Goal: Task Accomplishment & Management: Manage account settings

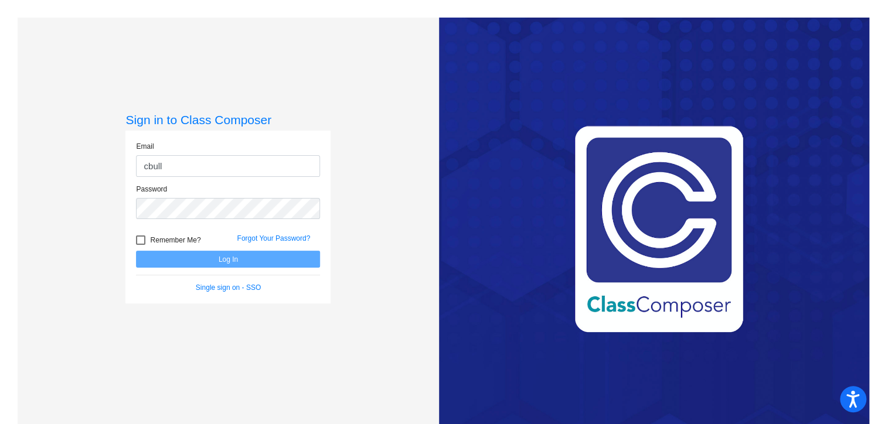
type input "[EMAIL_ADDRESS][DOMAIN_NAME]"
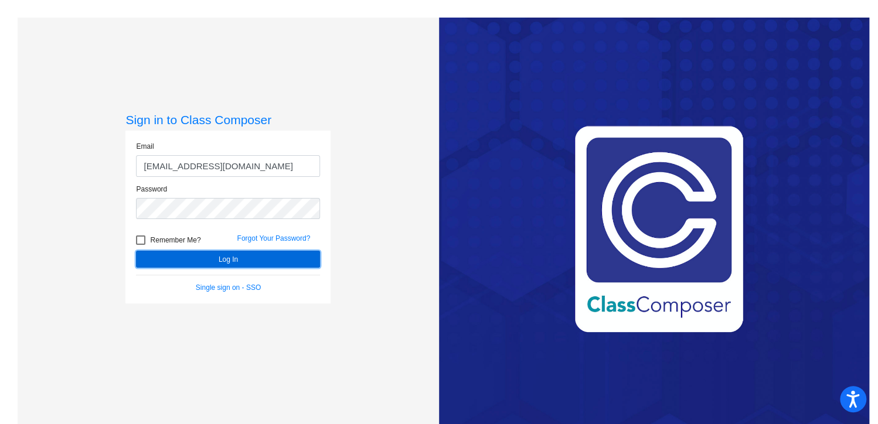
click at [233, 257] on button "Log In" at bounding box center [228, 259] width 184 height 17
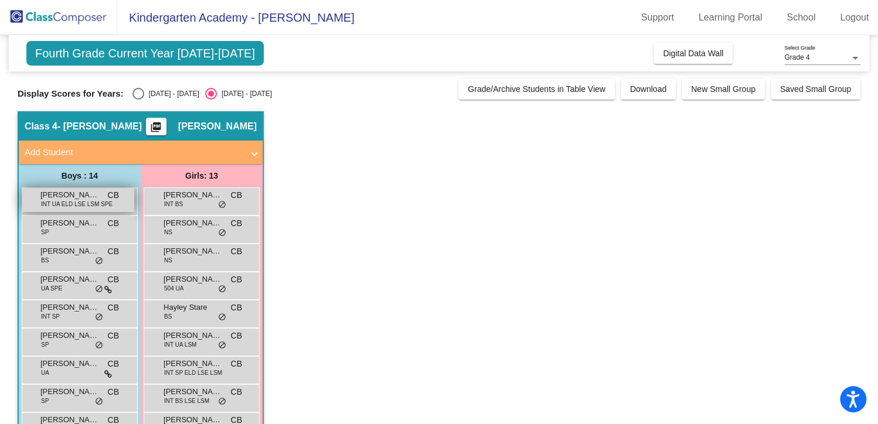
click at [75, 200] on span "INT UA ELD LSE LSM SPE" at bounding box center [77, 204] width 72 height 9
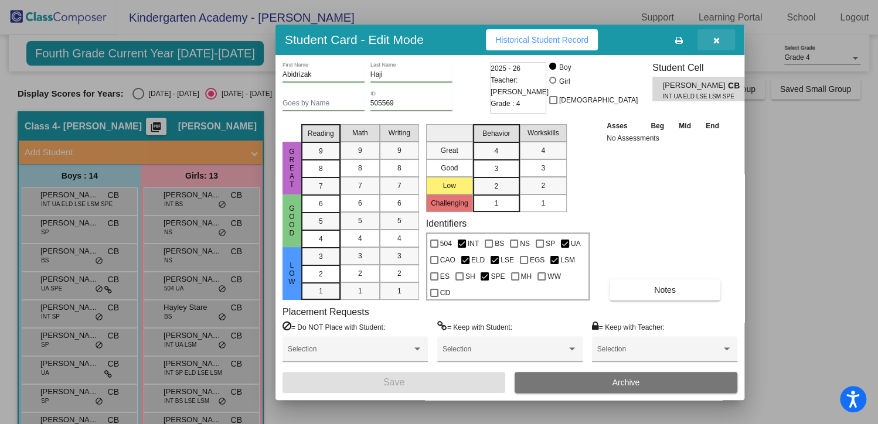
click at [713, 39] on icon "button" at bounding box center [716, 40] width 6 height 8
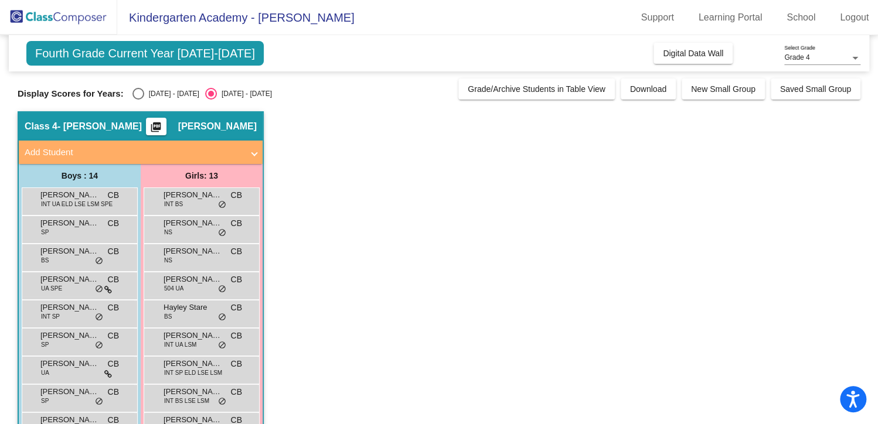
click at [134, 91] on div "Select an option" at bounding box center [138, 94] width 12 height 12
click at [138, 100] on input "[DATE] - [DATE]" at bounding box center [138, 100] width 1 height 1
radio input "true"
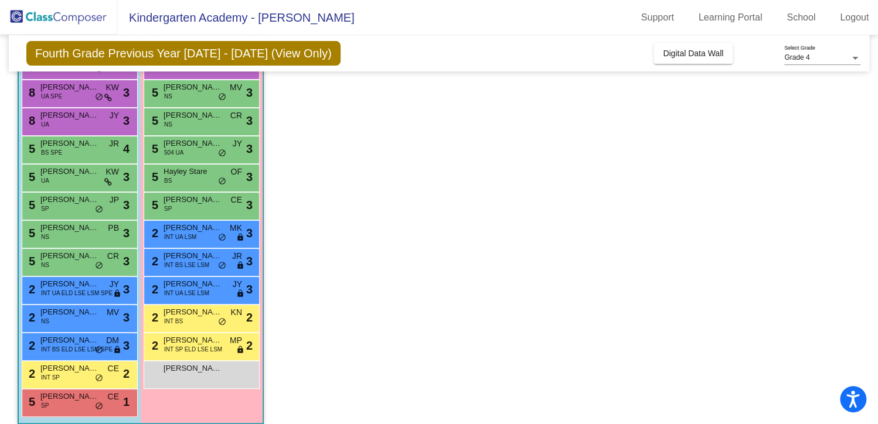
scroll to position [175, 0]
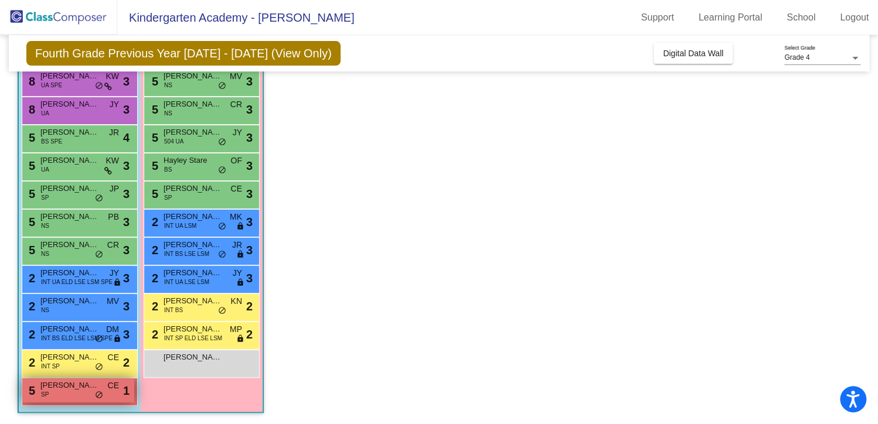
click at [63, 393] on div "5 [PERSON_NAME] SP CE lock do_not_disturb_alt 1" at bounding box center [78, 391] width 112 height 24
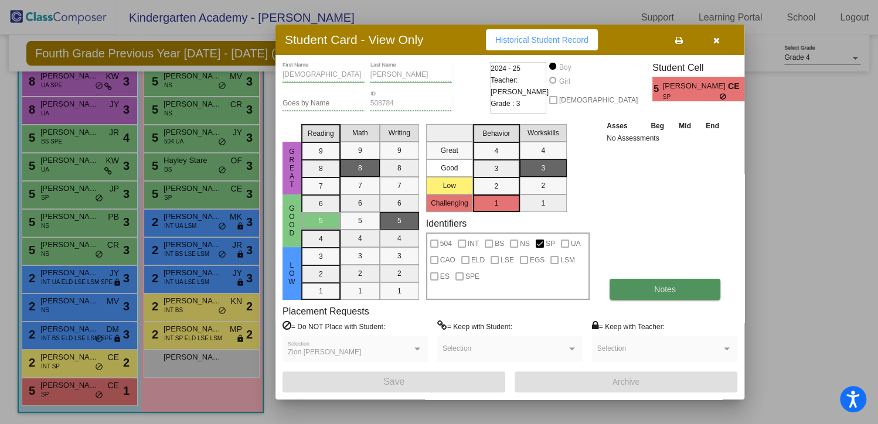
click at [652, 288] on button "Notes" at bounding box center [665, 289] width 111 height 21
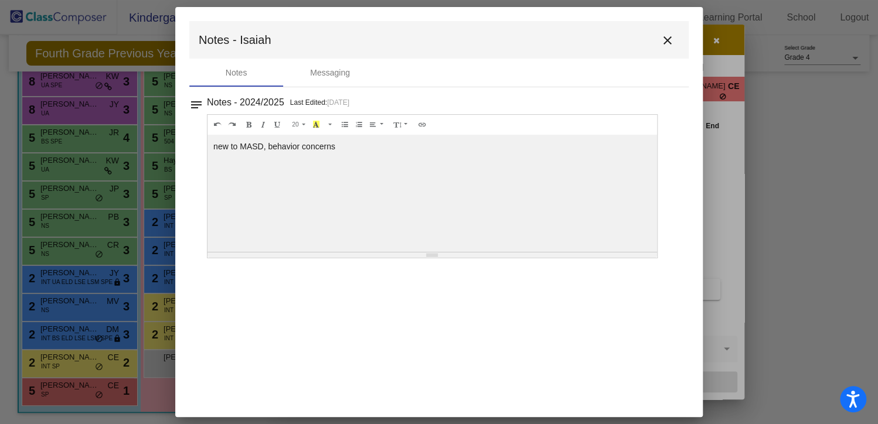
click at [672, 39] on mat-icon "close" at bounding box center [668, 40] width 14 height 14
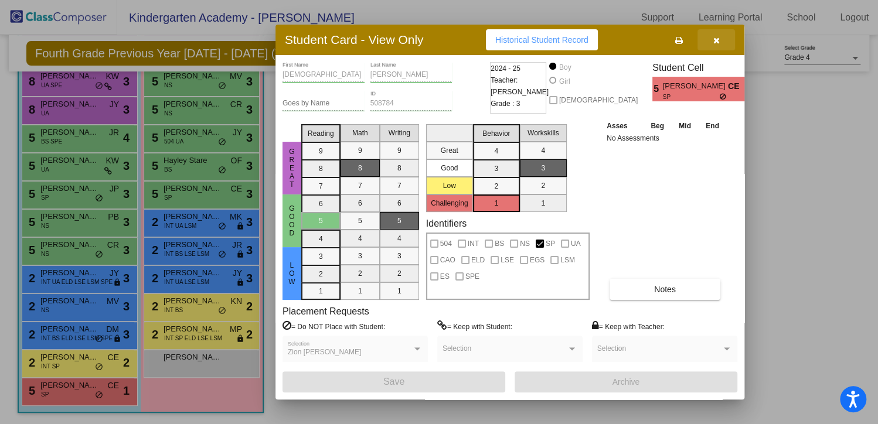
click at [713, 42] on icon "button" at bounding box center [716, 40] width 6 height 8
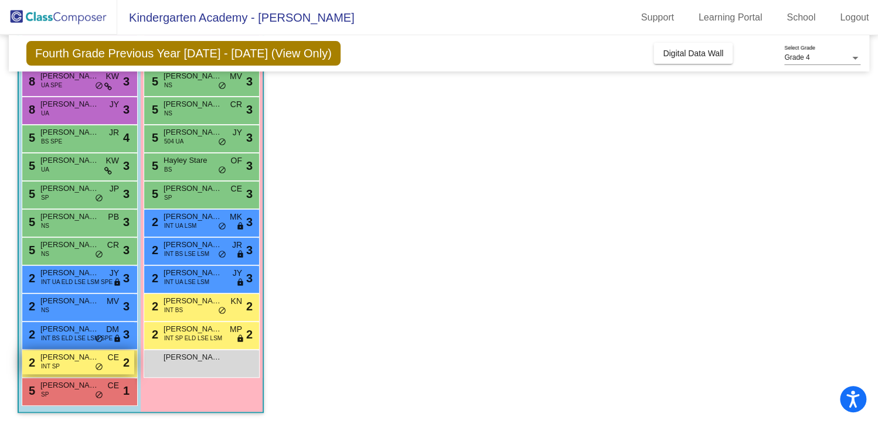
click at [62, 363] on div "2 [PERSON_NAME] INT SP CE lock do_not_disturb_alt 2" at bounding box center [78, 363] width 112 height 24
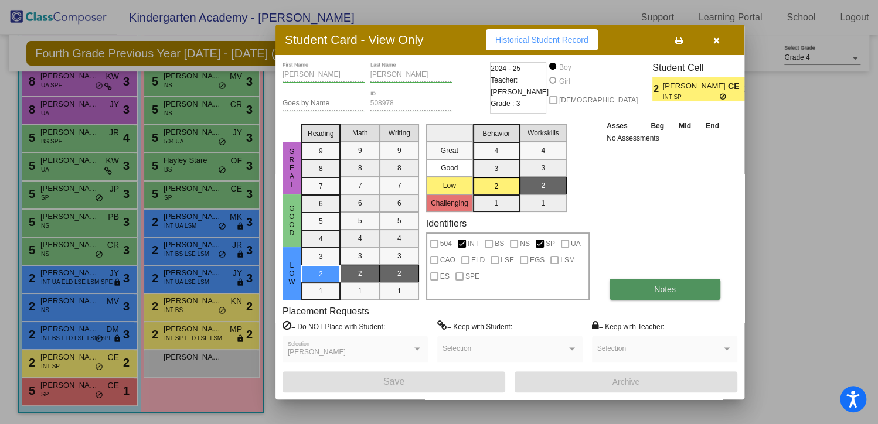
click at [667, 288] on span "Notes" at bounding box center [665, 289] width 22 height 9
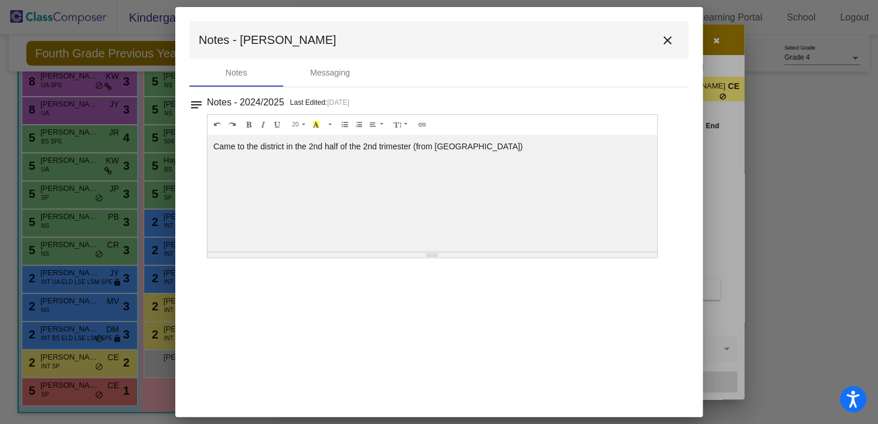
click at [671, 39] on mat-icon "close" at bounding box center [668, 40] width 14 height 14
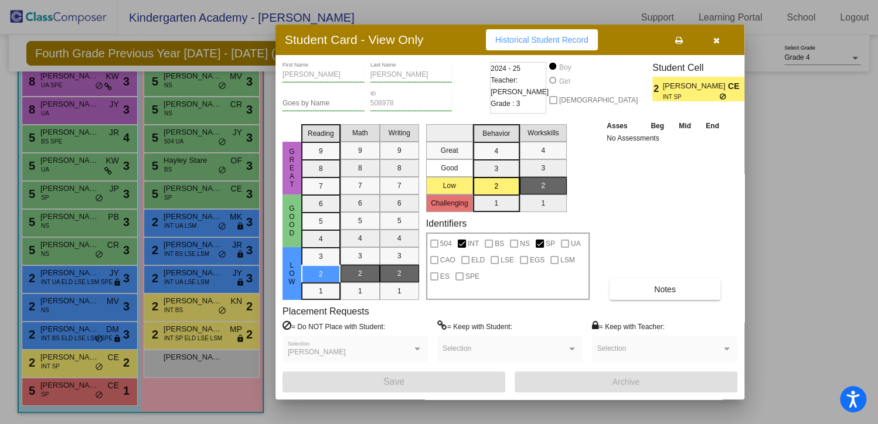
click at [720, 42] on button "button" at bounding box center [717, 39] width 38 height 21
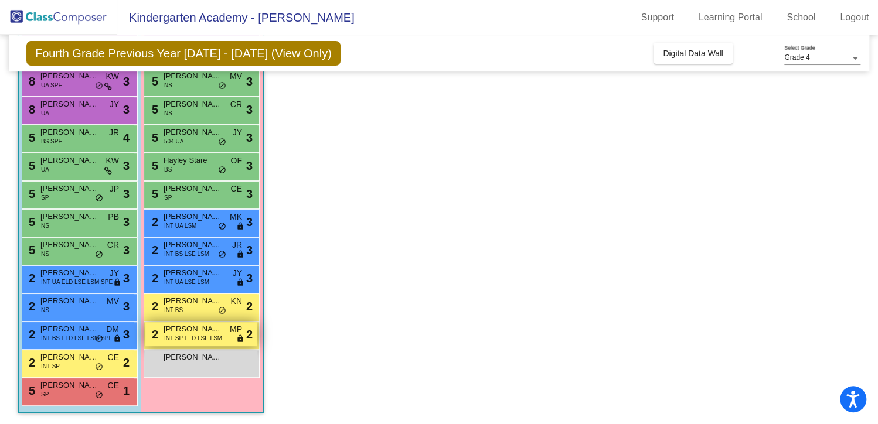
click at [192, 334] on span "INT SP ELD LSE LSM" at bounding box center [193, 338] width 58 height 9
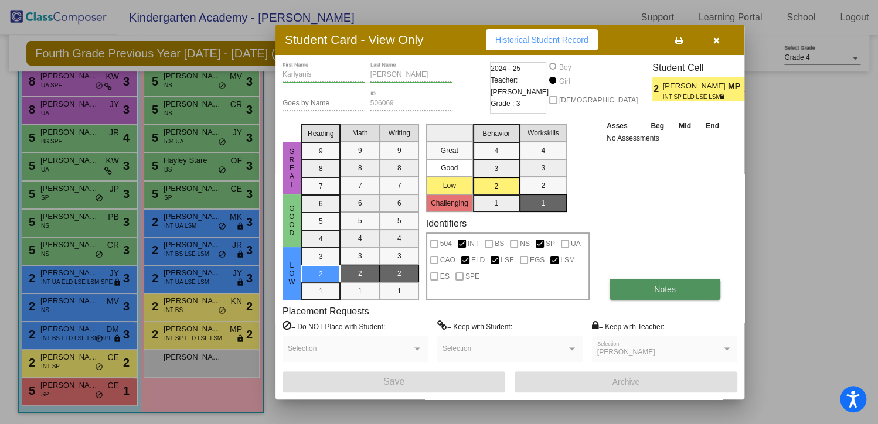
click at [653, 297] on button "Notes" at bounding box center [665, 289] width 111 height 21
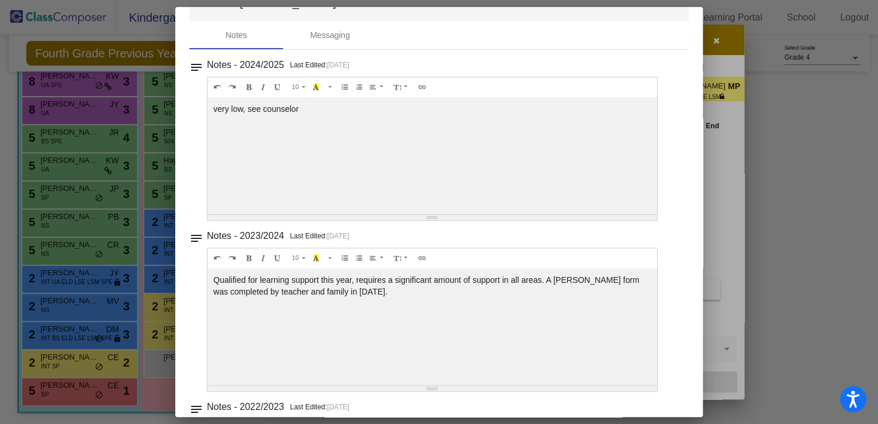
scroll to position [0, 0]
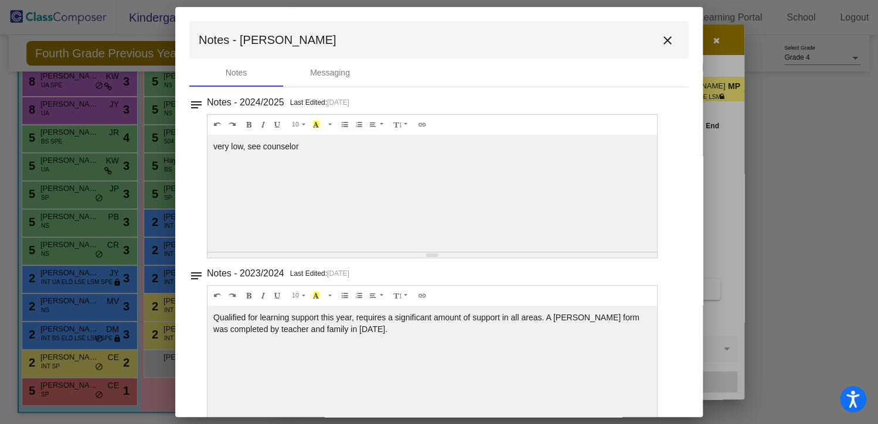
click at [661, 46] on mat-icon "close" at bounding box center [668, 40] width 14 height 14
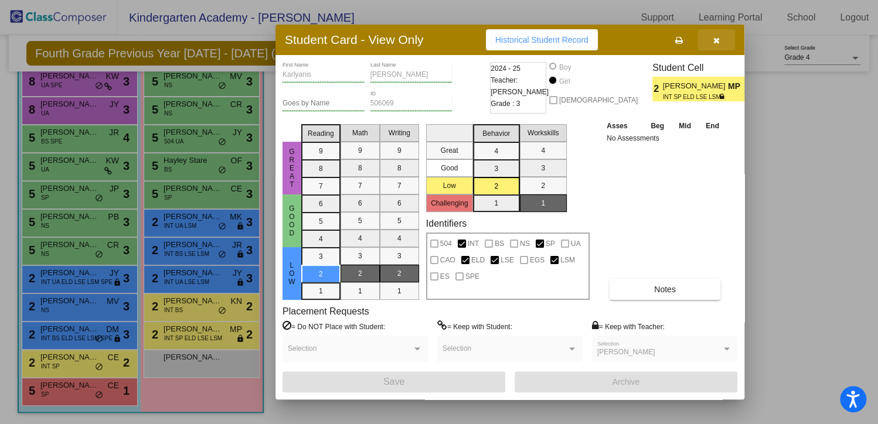
click at [717, 40] on icon "button" at bounding box center [716, 40] width 6 height 8
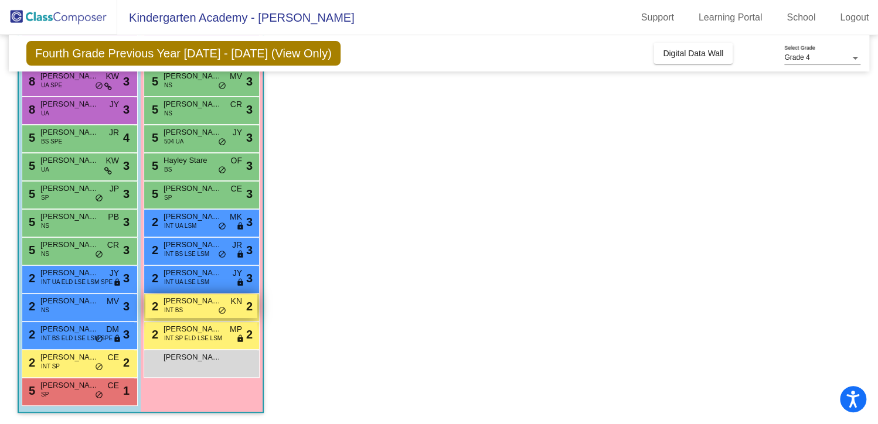
click at [198, 309] on div "2 [PERSON_NAME] INT BS KN lock do_not_disturb_alt 2" at bounding box center [201, 306] width 112 height 24
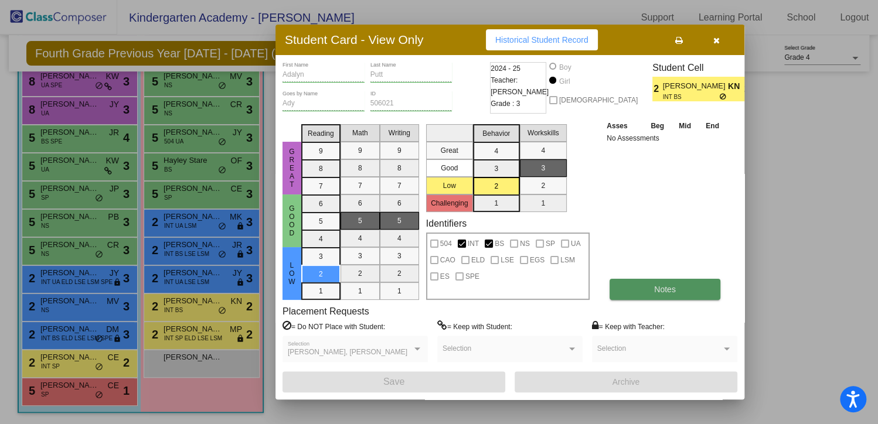
click at [662, 287] on span "Notes" at bounding box center [665, 289] width 22 height 9
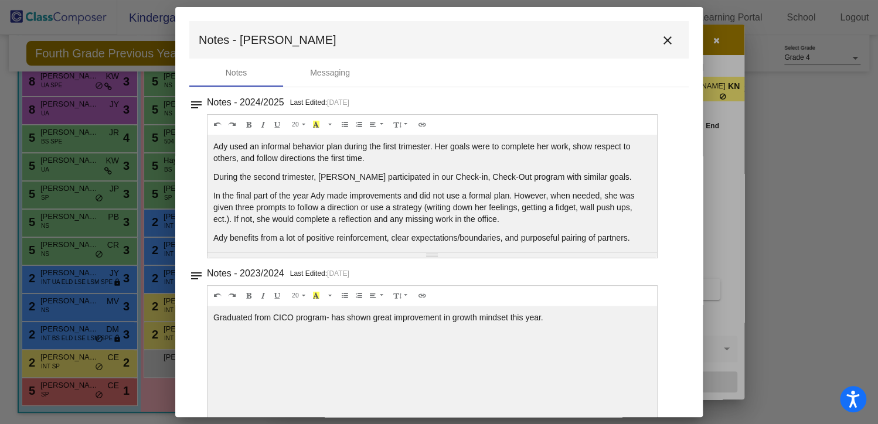
click at [661, 33] on mat-icon "close" at bounding box center [668, 40] width 14 height 14
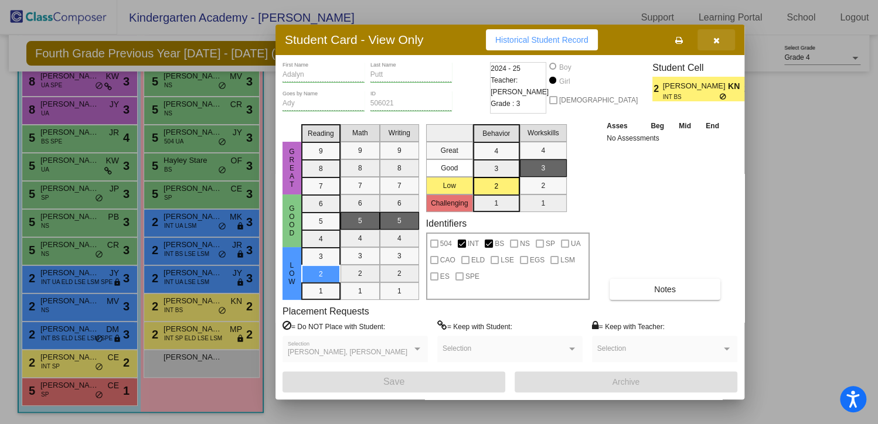
click at [713, 45] on icon "button" at bounding box center [716, 40] width 6 height 8
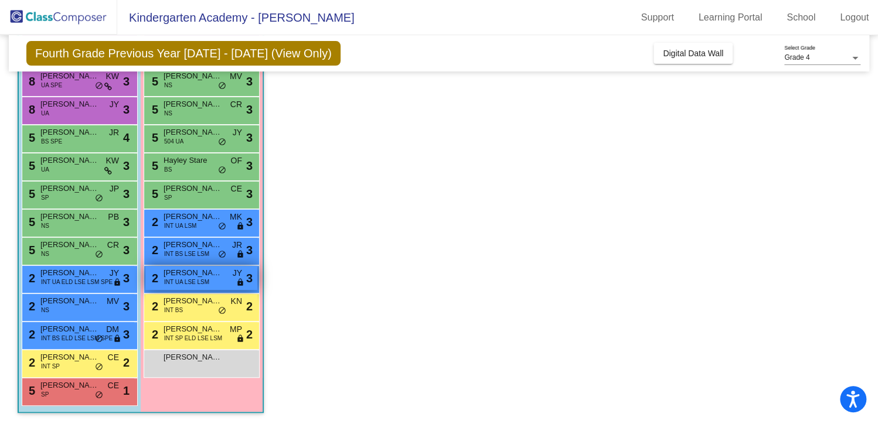
click at [199, 273] on span "[PERSON_NAME]" at bounding box center [193, 273] width 59 height 12
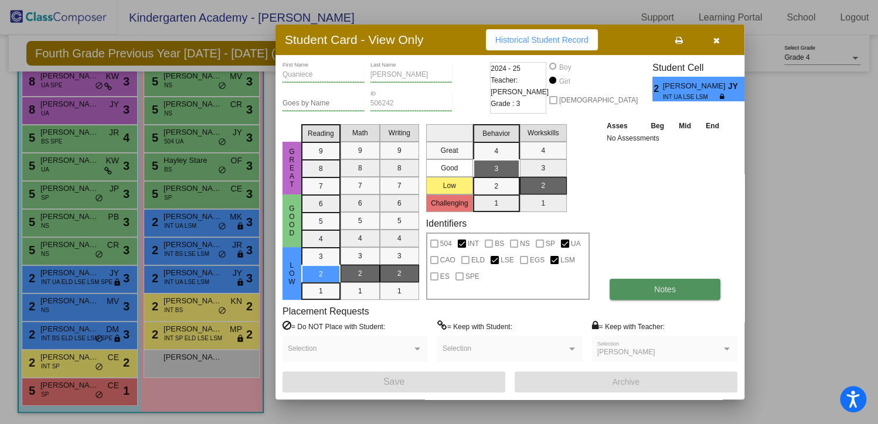
click at [695, 288] on button "Notes" at bounding box center [665, 289] width 111 height 21
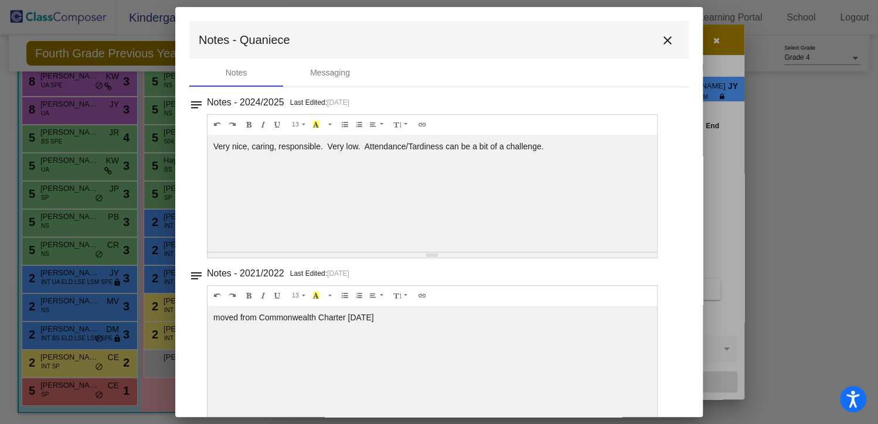
click at [664, 34] on mat-icon "close" at bounding box center [668, 40] width 14 height 14
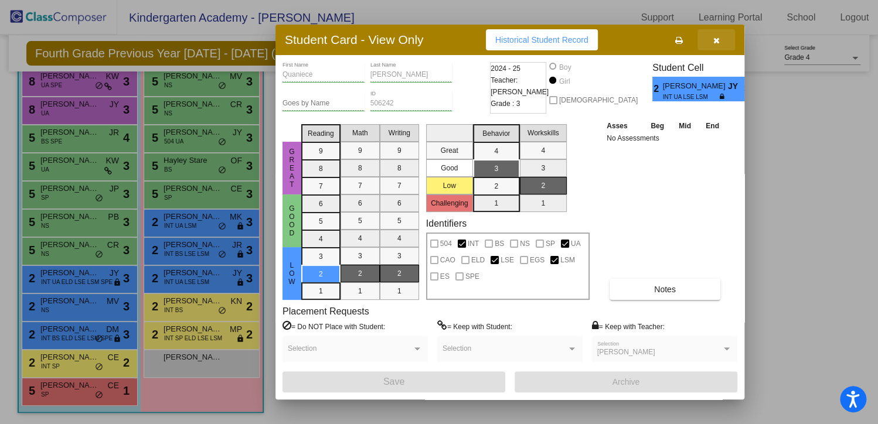
click at [720, 40] on button "button" at bounding box center [717, 39] width 38 height 21
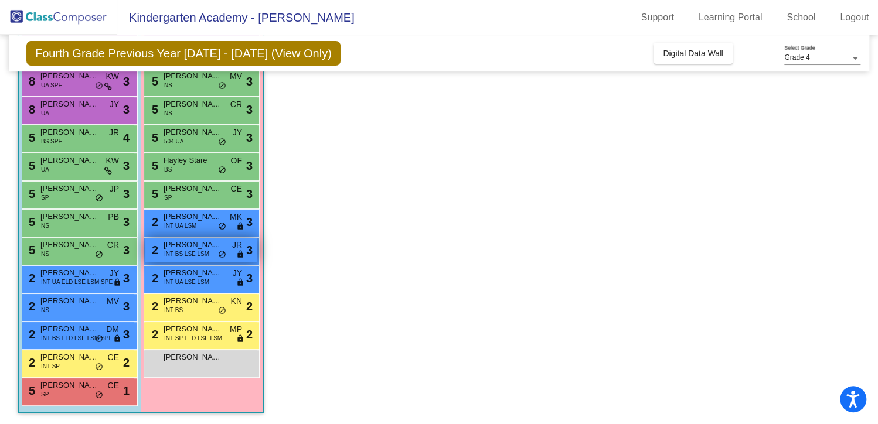
click at [174, 250] on span "INT BS LSE LSM" at bounding box center [186, 254] width 45 height 9
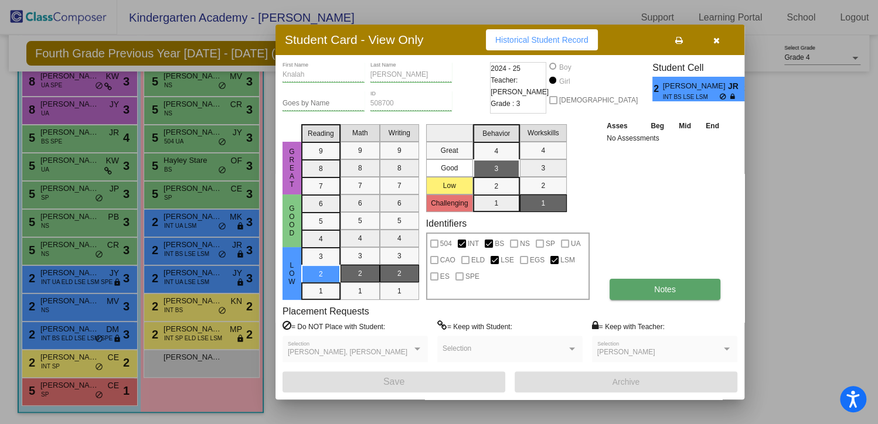
click at [661, 290] on span "Notes" at bounding box center [665, 289] width 22 height 9
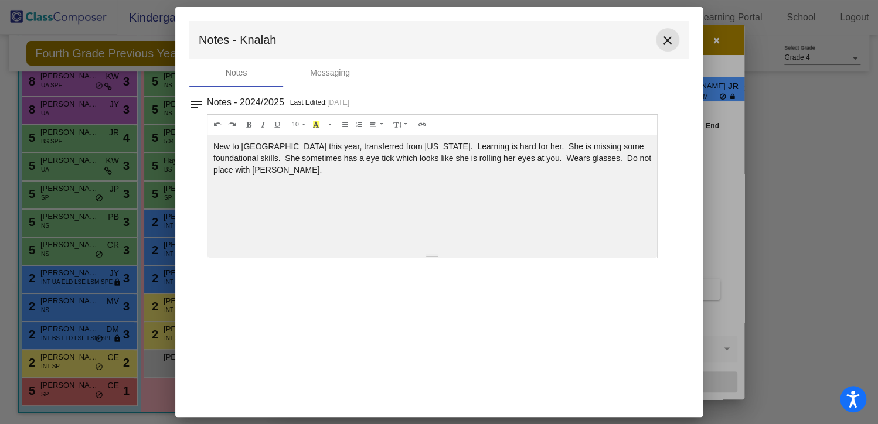
click at [670, 39] on mat-icon "close" at bounding box center [668, 40] width 14 height 14
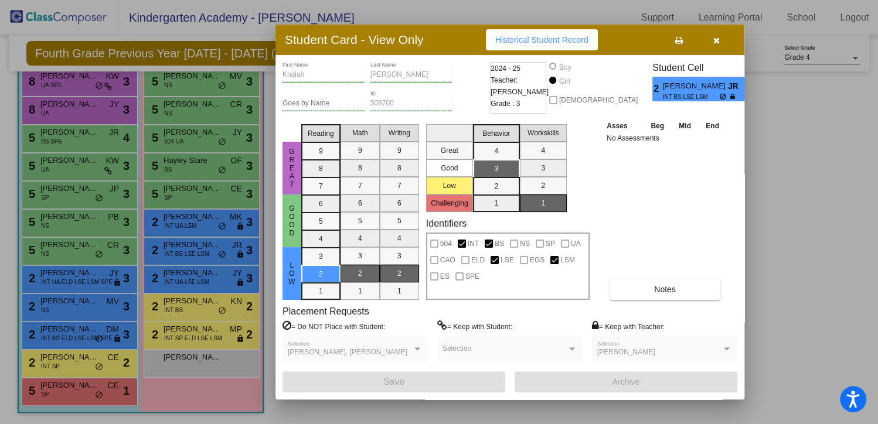
click at [717, 39] on icon "button" at bounding box center [716, 40] width 6 height 8
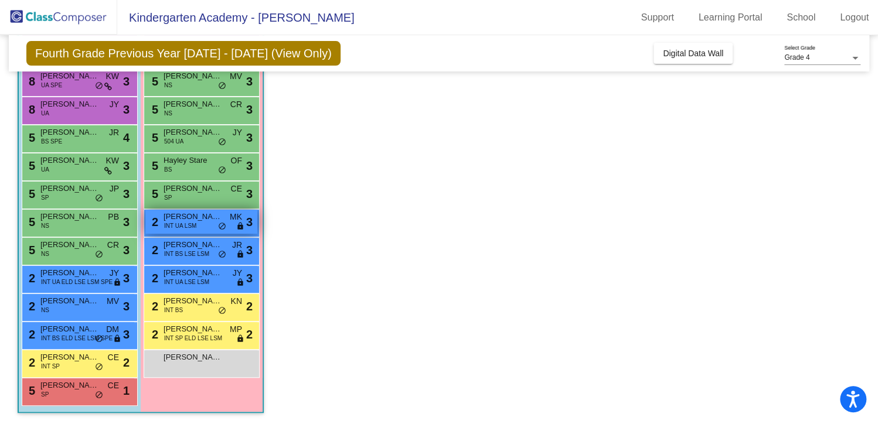
click at [172, 232] on div "2 [PERSON_NAME] INT UA LSM MK lock do_not_disturb_alt 3" at bounding box center [201, 222] width 112 height 24
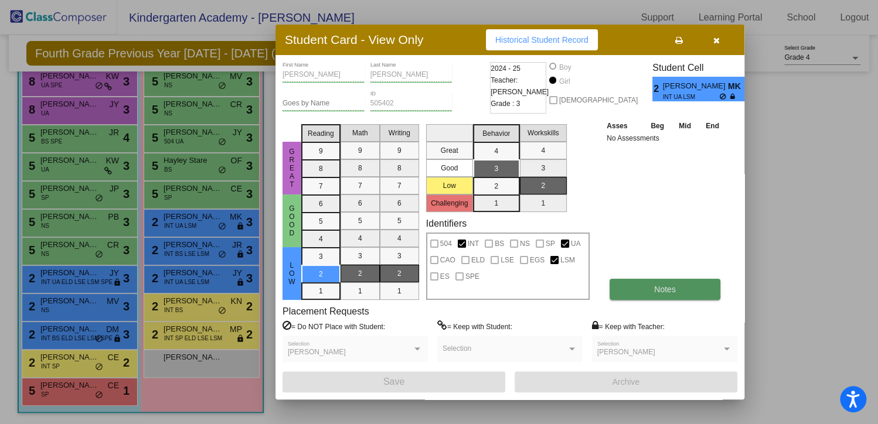
click at [685, 290] on button "Notes" at bounding box center [665, 289] width 111 height 21
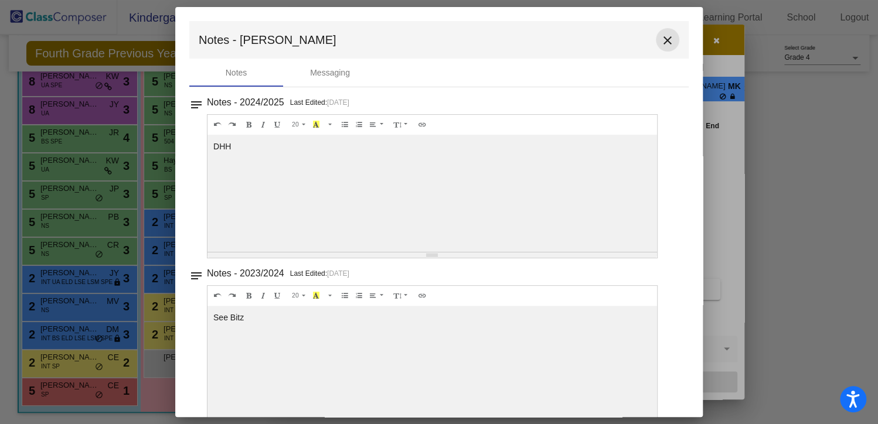
click at [662, 40] on mat-icon "close" at bounding box center [668, 40] width 14 height 14
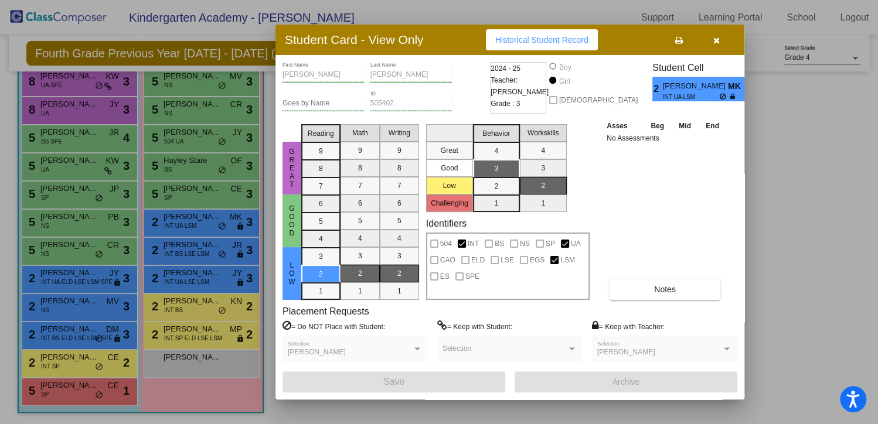
click at [715, 39] on icon "button" at bounding box center [716, 40] width 6 height 8
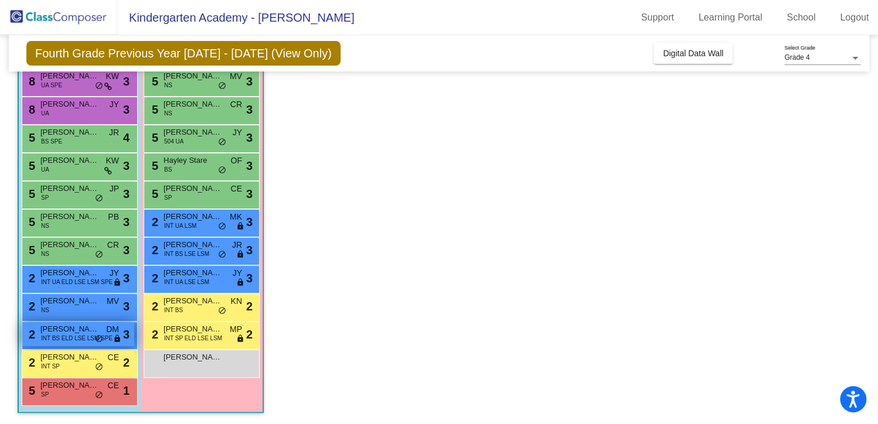
click at [80, 330] on span "[PERSON_NAME]" at bounding box center [69, 330] width 59 height 12
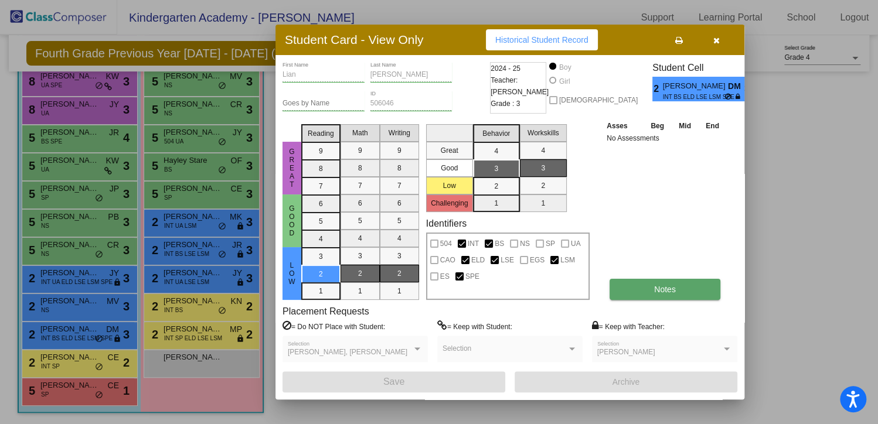
click at [641, 294] on button "Notes" at bounding box center [665, 289] width 111 height 21
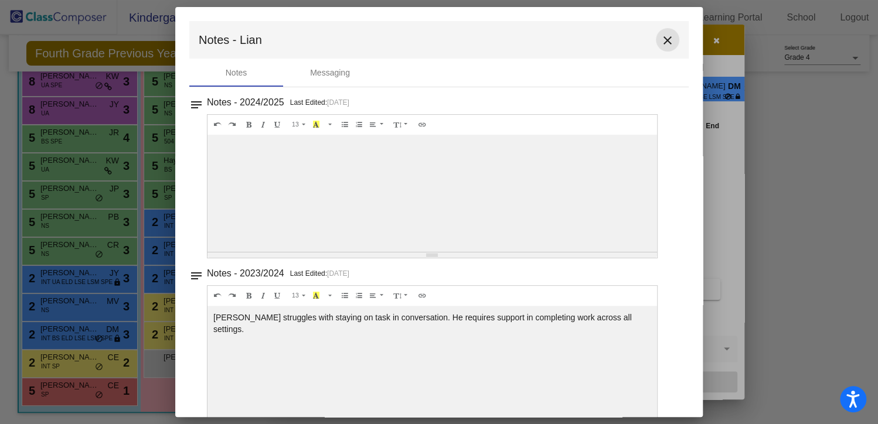
click at [661, 38] on mat-icon "close" at bounding box center [668, 40] width 14 height 14
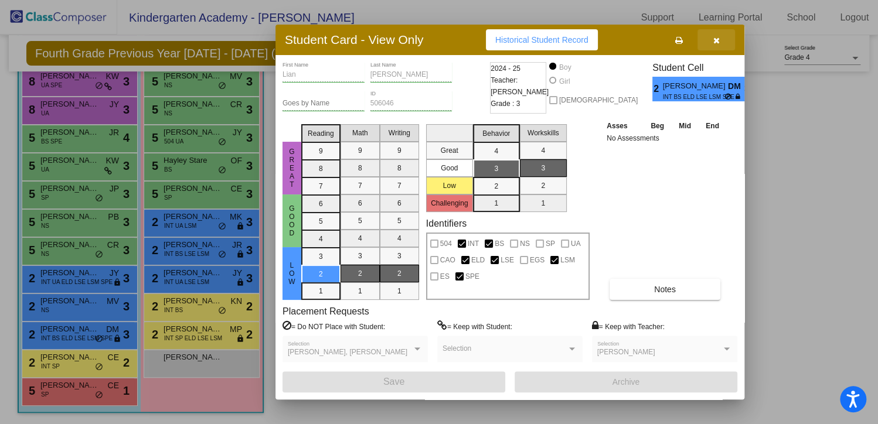
click at [717, 38] on icon "button" at bounding box center [716, 40] width 6 height 8
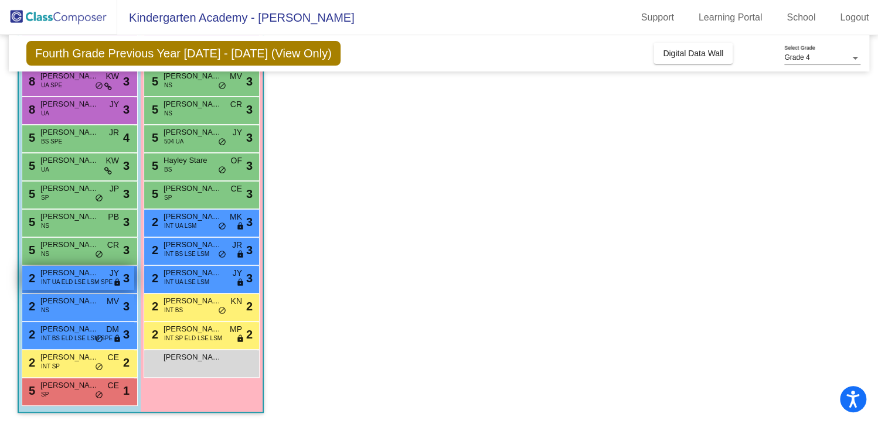
click at [54, 278] on span "INT UA ELD LSE LSM SPE" at bounding box center [77, 282] width 72 height 9
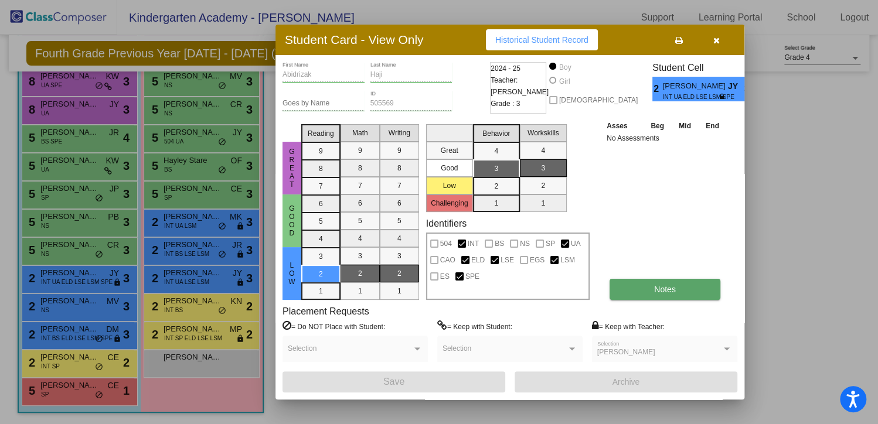
click at [670, 293] on span "Notes" at bounding box center [665, 289] width 22 height 9
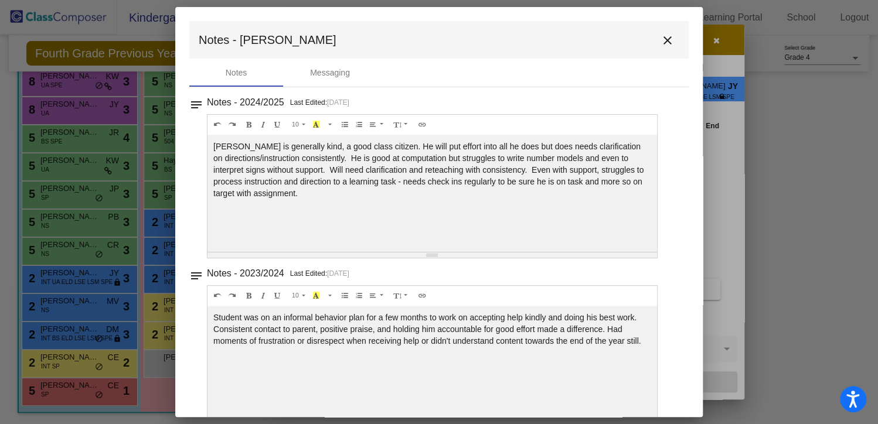
click at [662, 40] on mat-icon "close" at bounding box center [668, 40] width 14 height 14
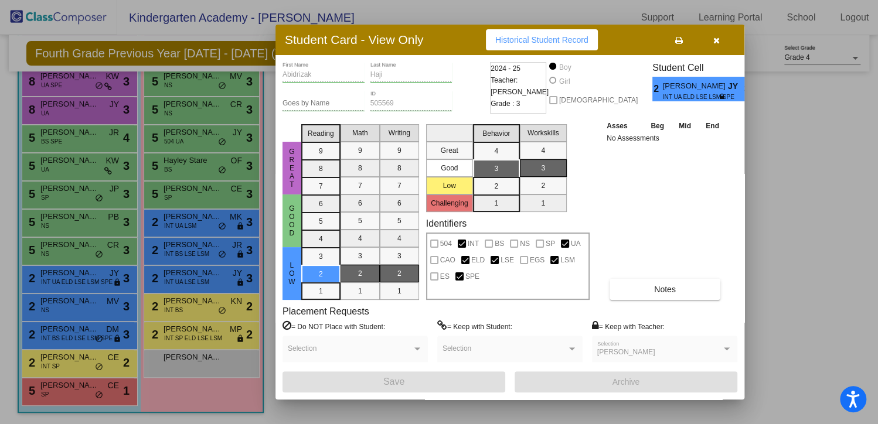
click at [719, 39] on icon "button" at bounding box center [716, 40] width 6 height 8
